Goal: Transaction & Acquisition: Purchase product/service

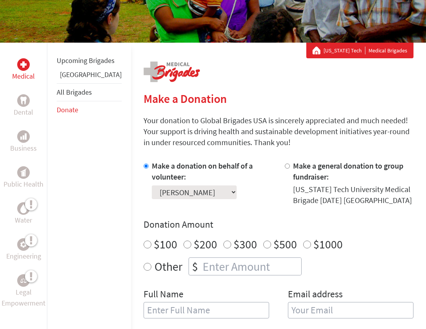
scroll to position [128, 0]
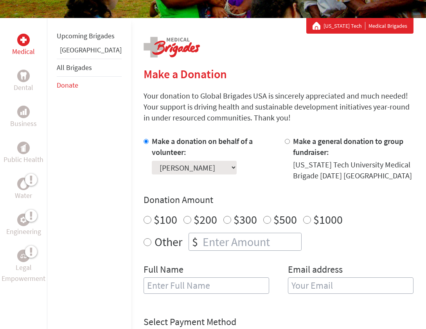
radio input "true"
click at [201, 243] on input "number" at bounding box center [251, 241] width 100 height 17
type input "250"
click at [157, 288] on input "[PERSON_NAME]" at bounding box center [205, 285] width 125 height 16
type input "[PERSON_NAME]"
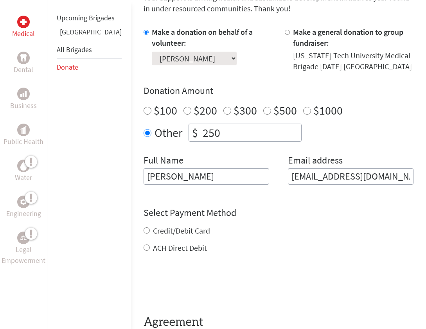
scroll to position [252, 0]
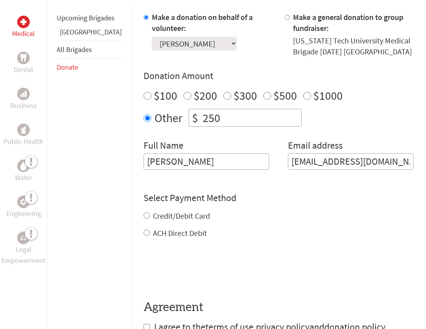
type input "[EMAIL_ADDRESS][DOMAIN_NAME]"
click at [143, 215] on div "Credit/Debit Card ACH Direct Debit" at bounding box center [278, 224] width 270 height 28
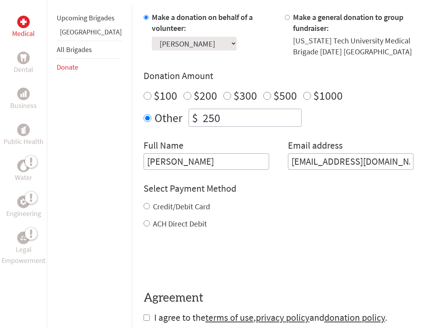
click at [143, 211] on div "Credit/Debit Card" at bounding box center [278, 206] width 270 height 11
click at [143, 207] on input "Credit/Debit Card" at bounding box center [146, 206] width 6 height 6
radio input "true"
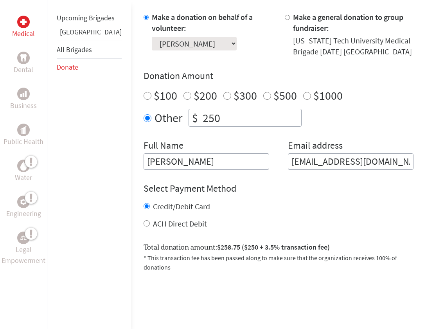
click at [143, 226] on input "ACH Direct Debit" at bounding box center [146, 223] width 6 height 6
radio input "true"
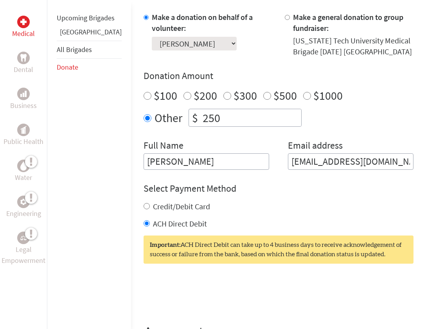
click at [143, 204] on input "Credit/Debit Card" at bounding box center [146, 206] width 6 height 6
radio input "true"
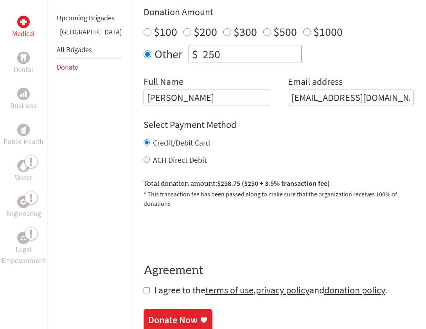
scroll to position [338, 0]
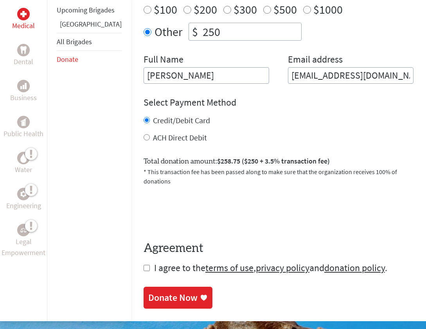
click at [143, 265] on input "checkbox" at bounding box center [146, 268] width 6 height 6
checkbox input "true"
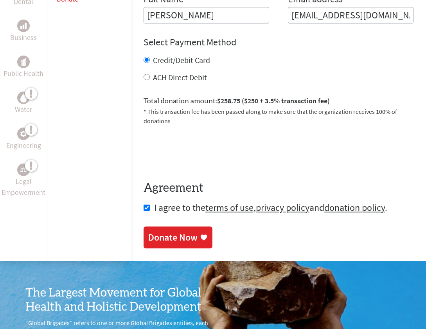
scroll to position [407, 0]
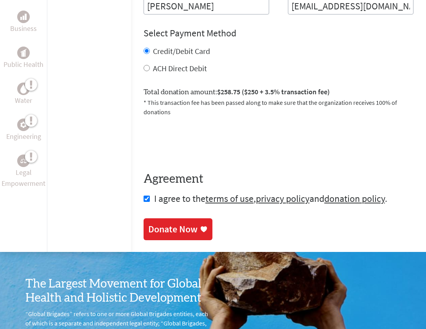
click at [155, 227] on div "Donate Now" at bounding box center [172, 229] width 49 height 13
